Goal: Find specific page/section: Find specific page/section

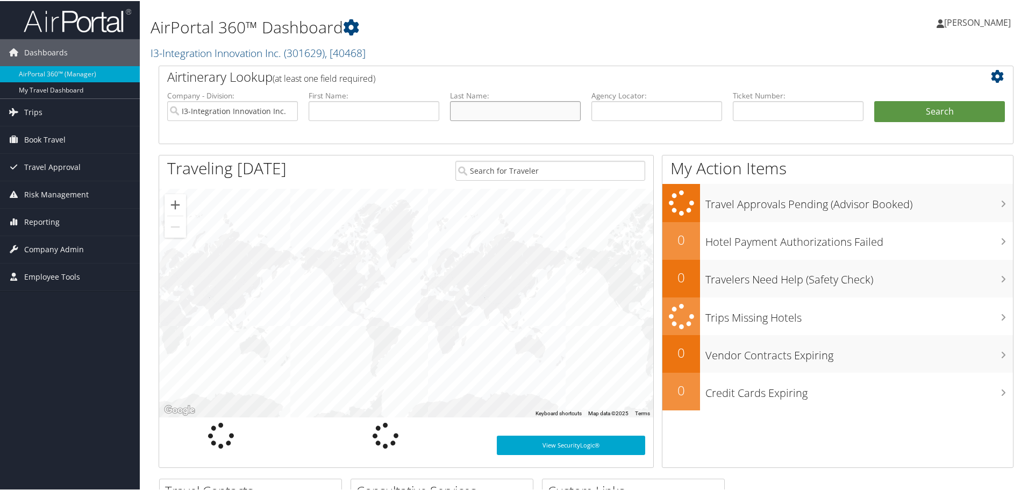
click at [489, 114] on input "text" at bounding box center [515, 110] width 131 height 20
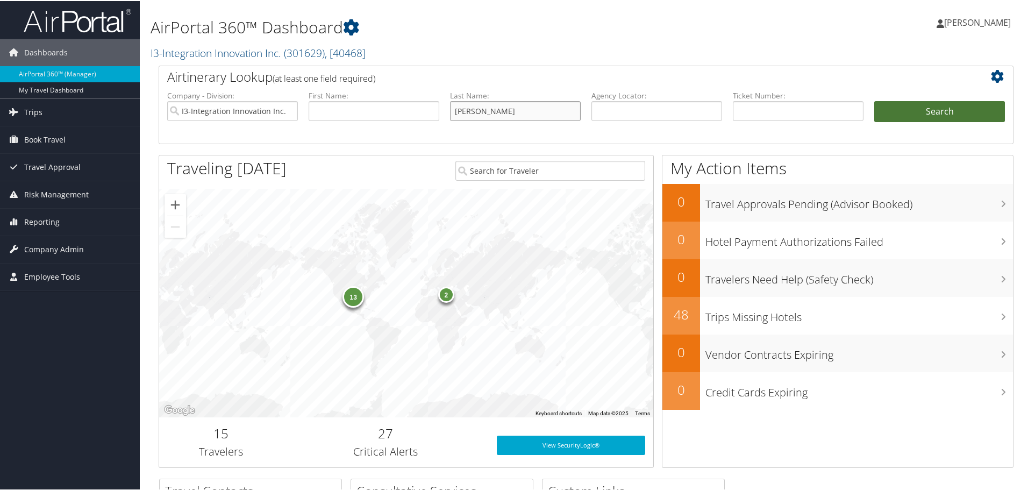
type input "martinez"
click at [895, 107] on button "Search" at bounding box center [939, 110] width 131 height 21
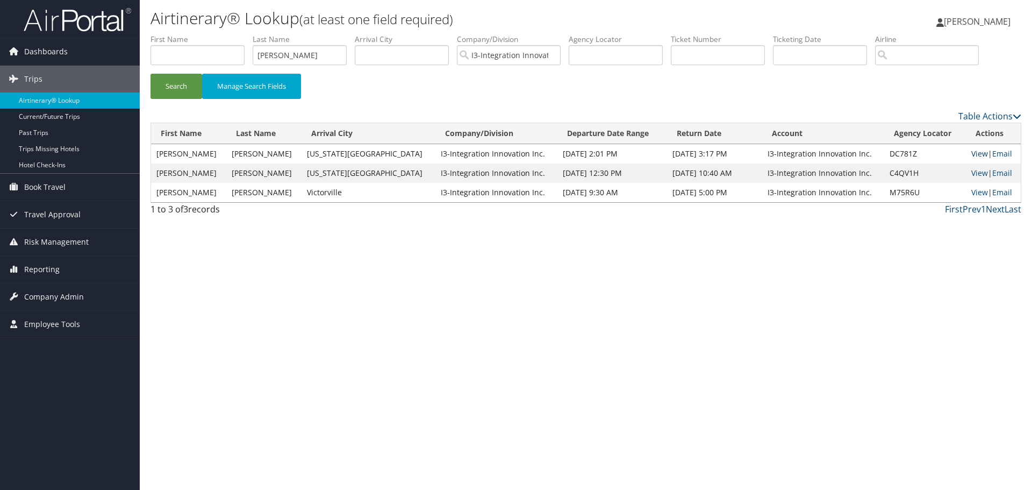
click at [971, 155] on link "View" at bounding box center [979, 153] width 17 height 10
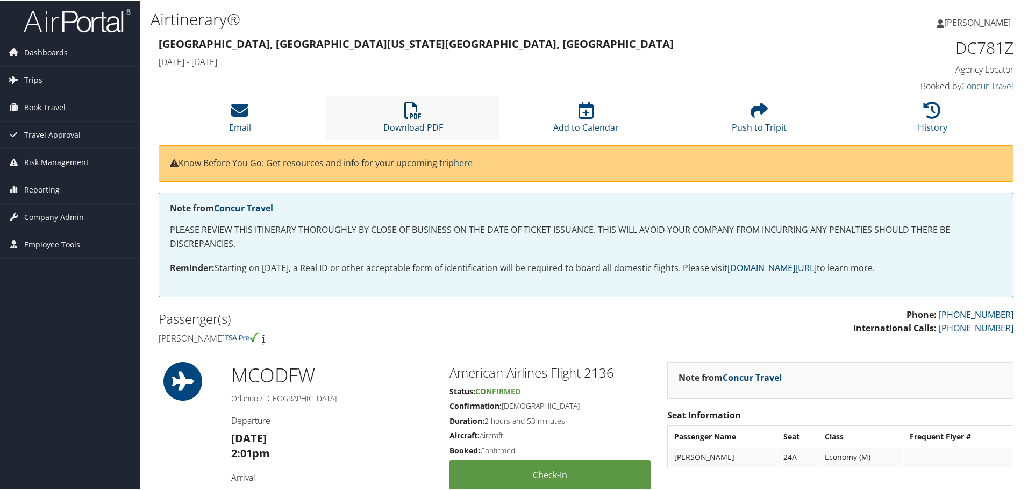
click at [417, 114] on icon at bounding box center [412, 109] width 17 height 17
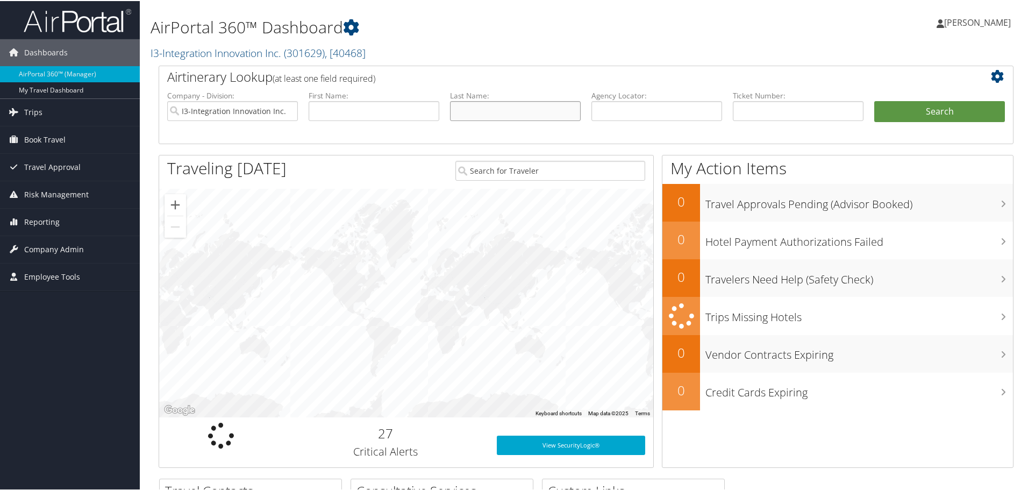
click at [499, 113] on input "text" at bounding box center [515, 110] width 131 height 20
type input "mitchell"
click at [874, 100] on button "Search" at bounding box center [939, 110] width 131 height 21
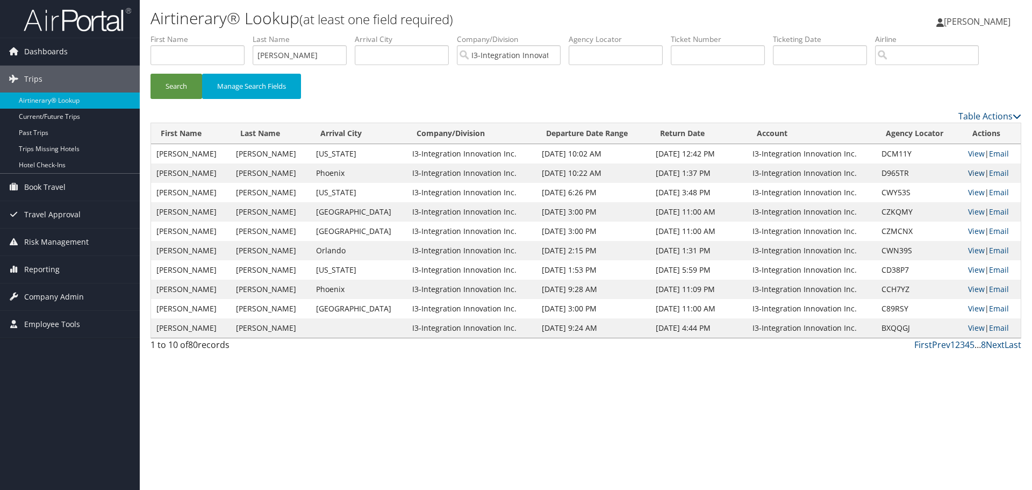
click at [970, 174] on link "View" at bounding box center [976, 173] width 17 height 10
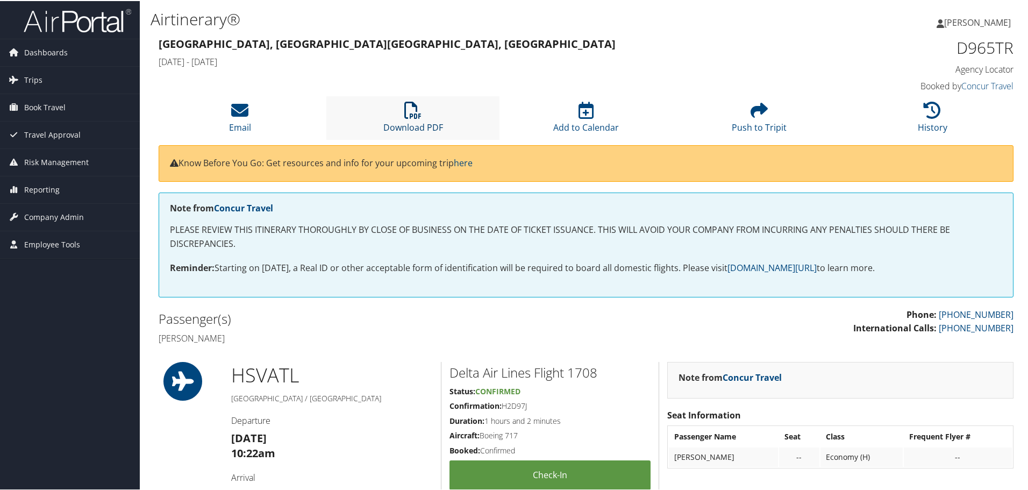
click at [413, 117] on icon at bounding box center [412, 109] width 17 height 17
